Goal: Task Accomplishment & Management: Manage account settings

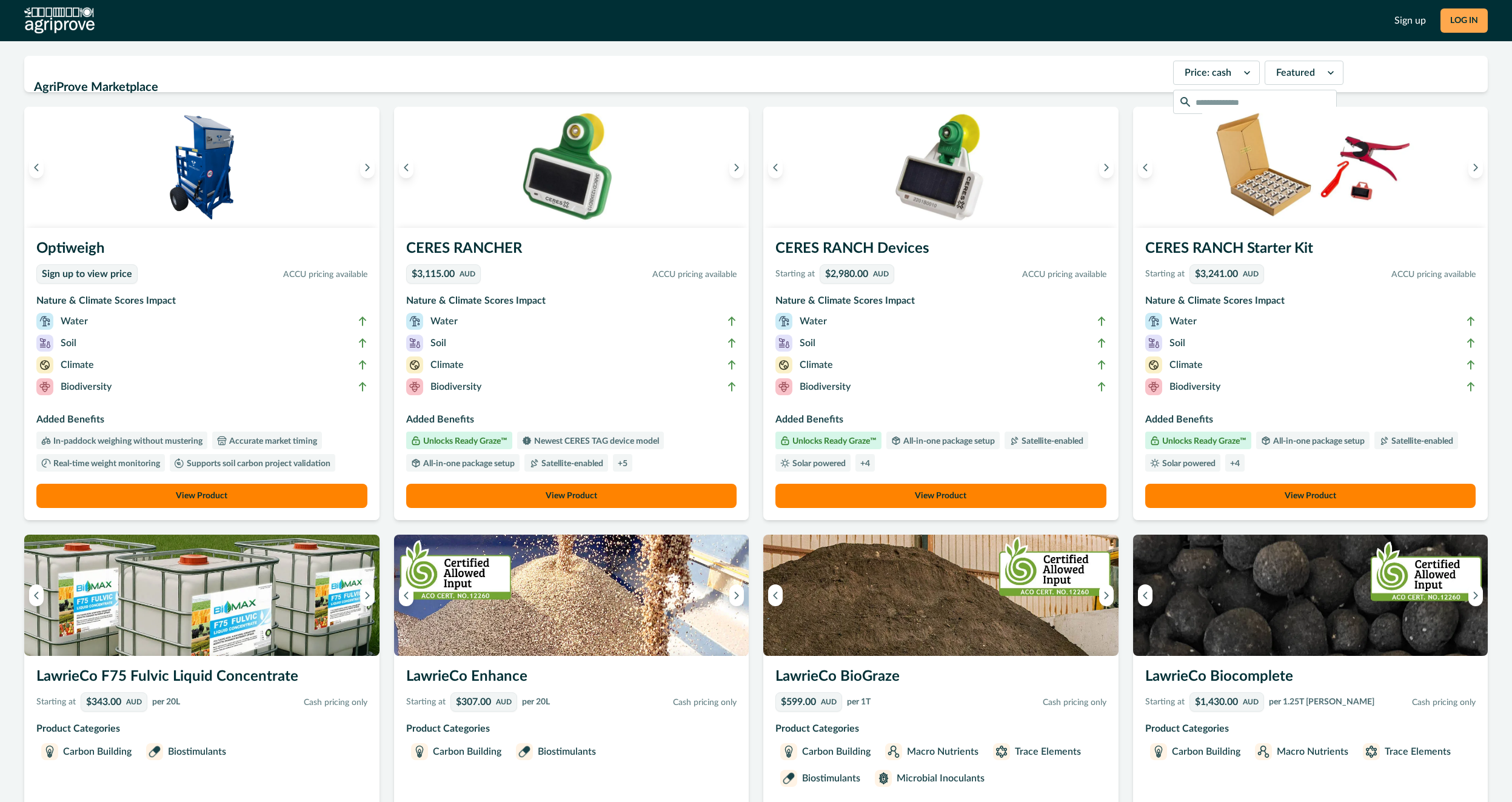
click at [1458, 20] on button "LOG IN" at bounding box center [1464, 20] width 47 height 24
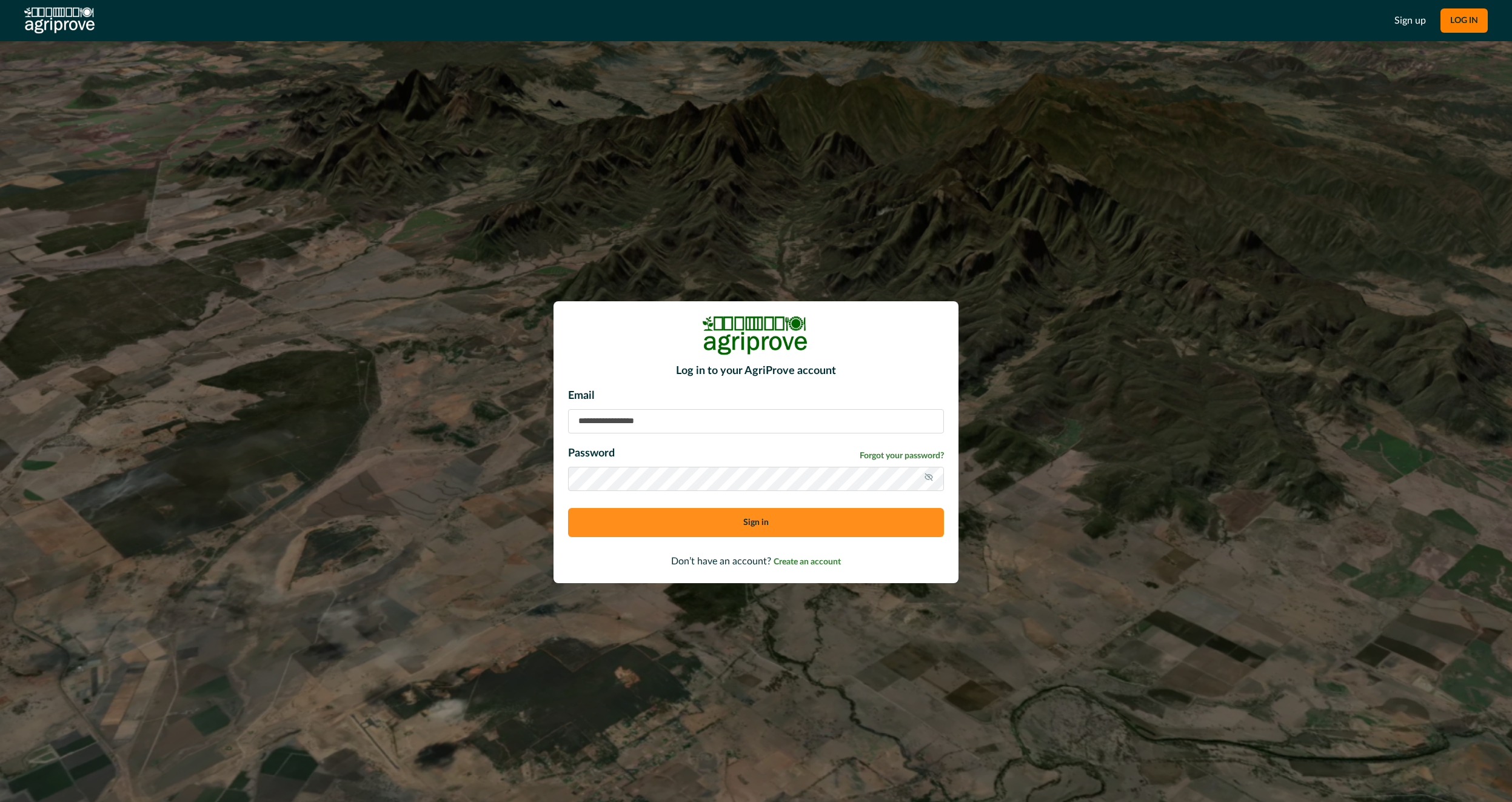
click at [674, 413] on input at bounding box center [756, 421] width 376 height 24
click at [709, 419] on input at bounding box center [756, 421] width 376 height 24
click at [603, 581] on div "Log in to your AgriProve account Email Password Forgot your password? Sign in D…" at bounding box center [756, 442] width 405 height 282
click at [648, 439] on div "Email Password Forgot your password? Sign in" at bounding box center [756, 467] width 376 height 159
click at [659, 430] on input at bounding box center [756, 421] width 376 height 24
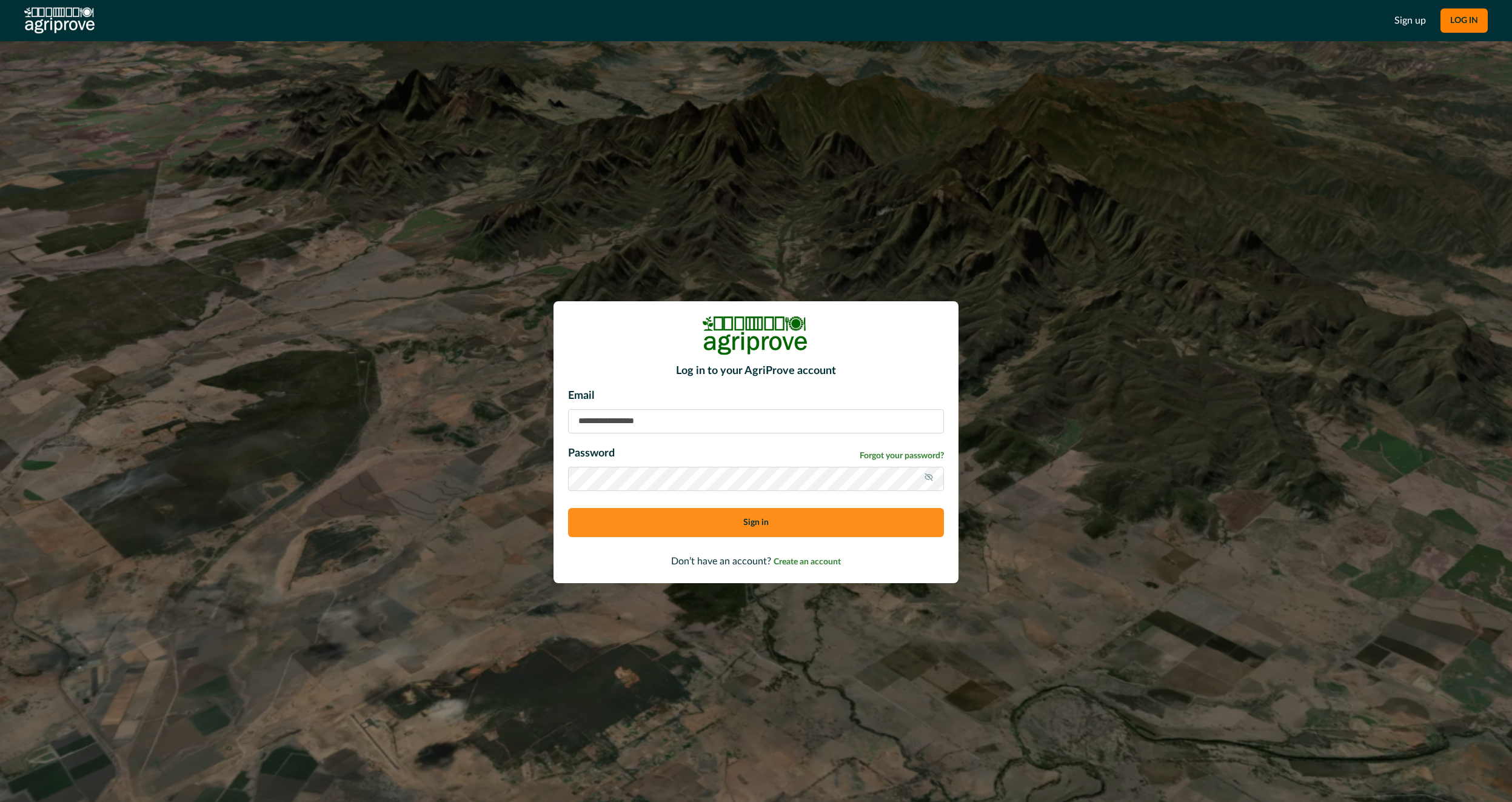
type input "**********"
click at [647, 523] on button "Sign in" at bounding box center [756, 523] width 376 height 29
